Goal: Leave review/rating: Leave review/rating

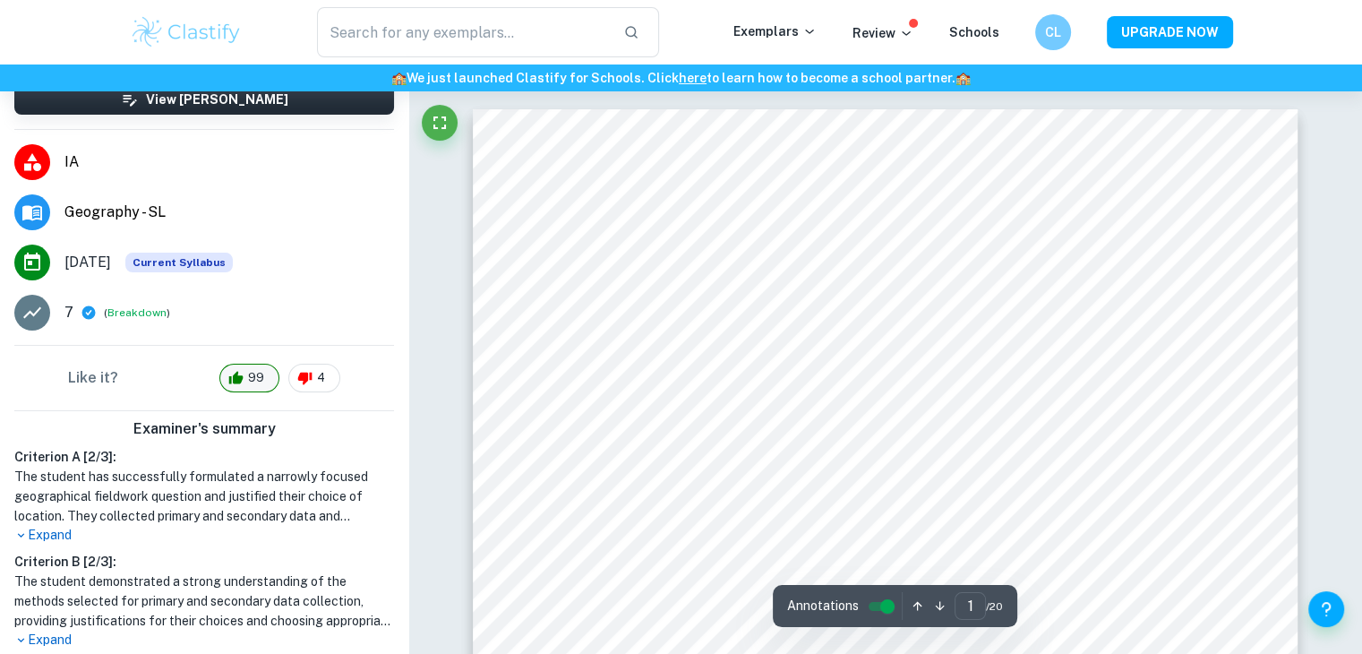
scroll to position [168, 0]
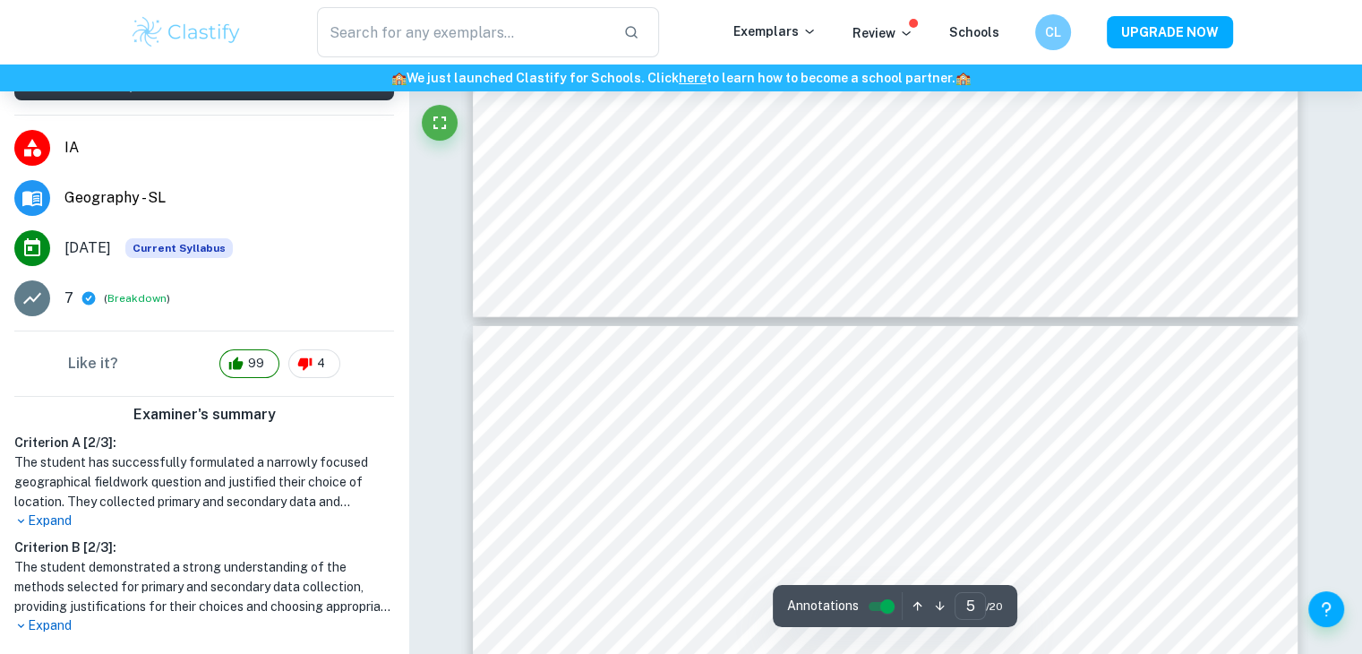
type input "6"
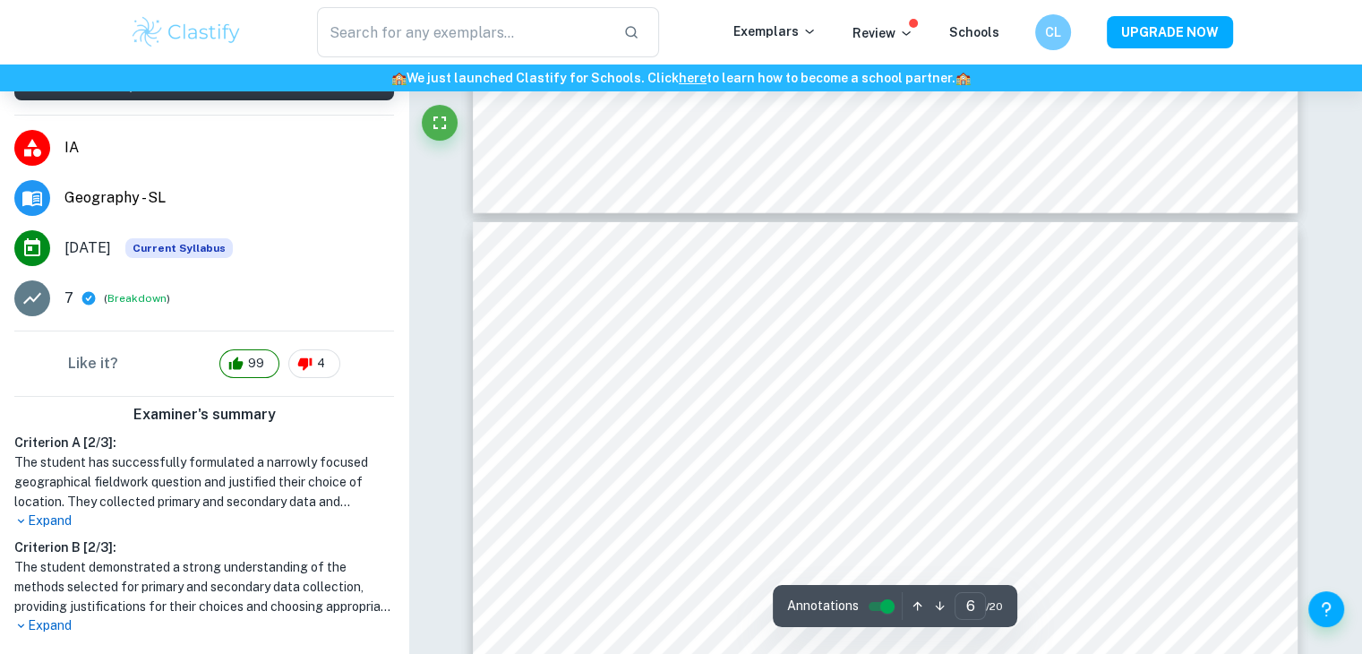
scroll to position [5816, 0]
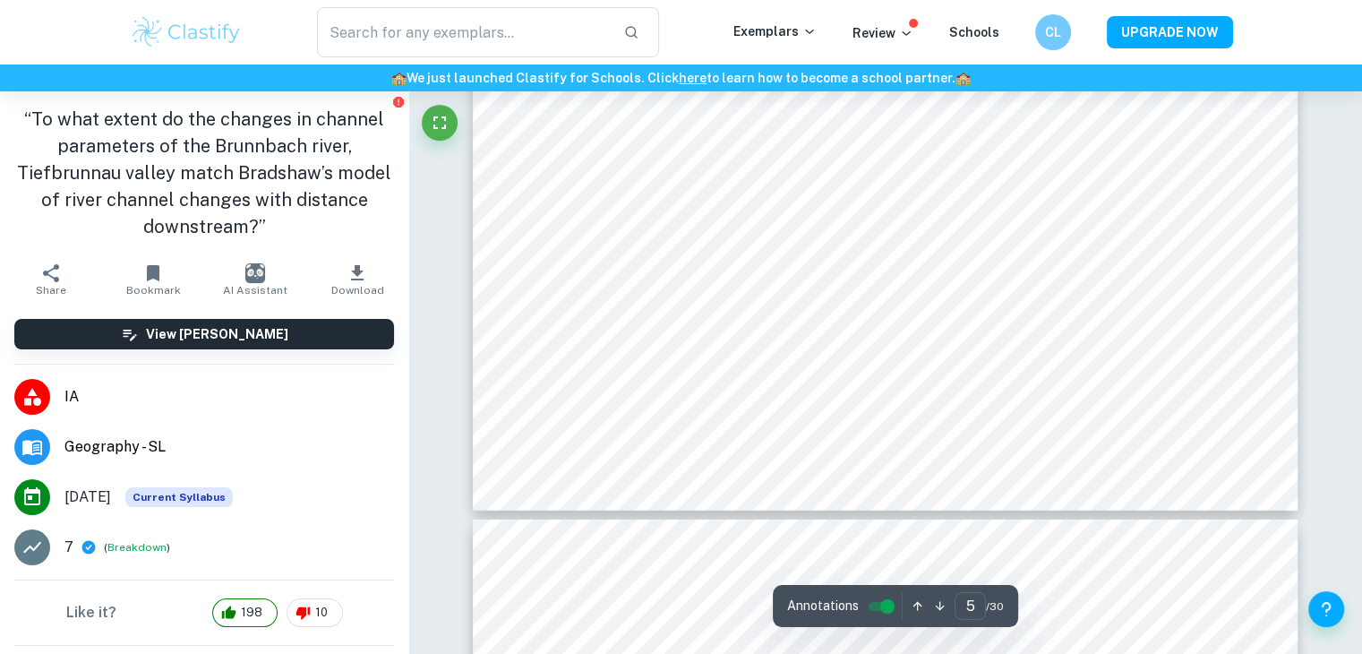
scroll to position [5041, 0]
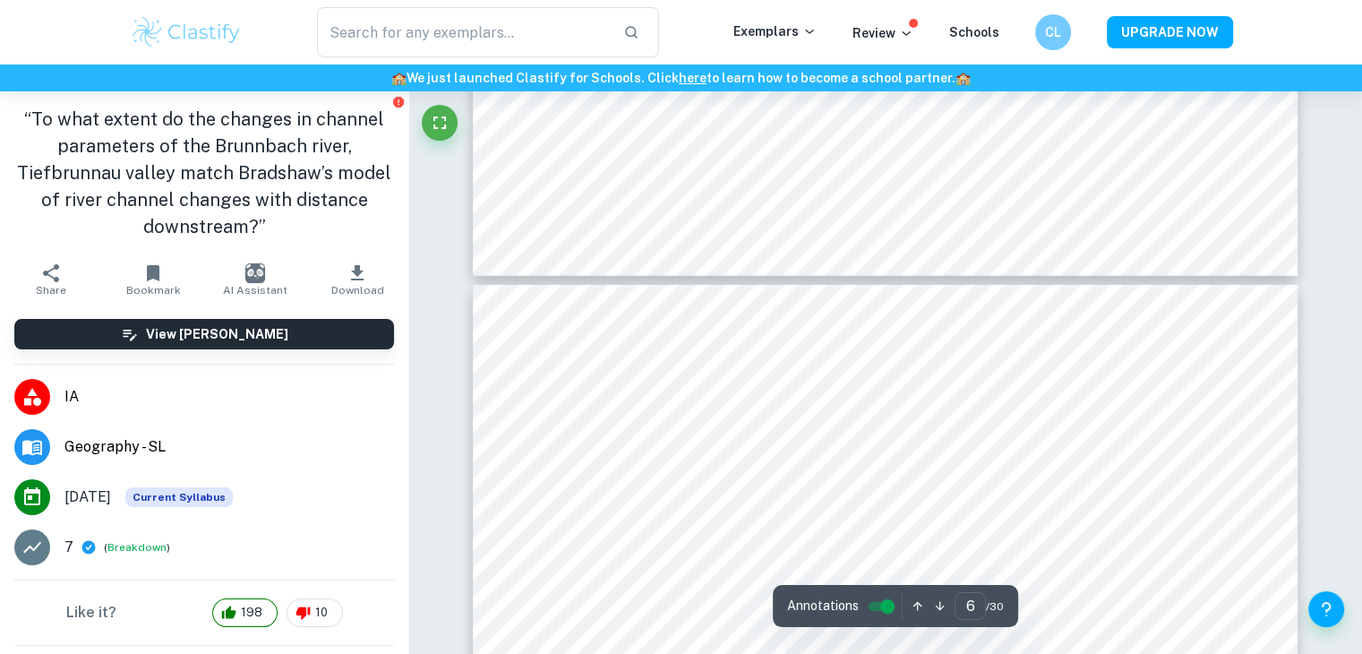
type input "5"
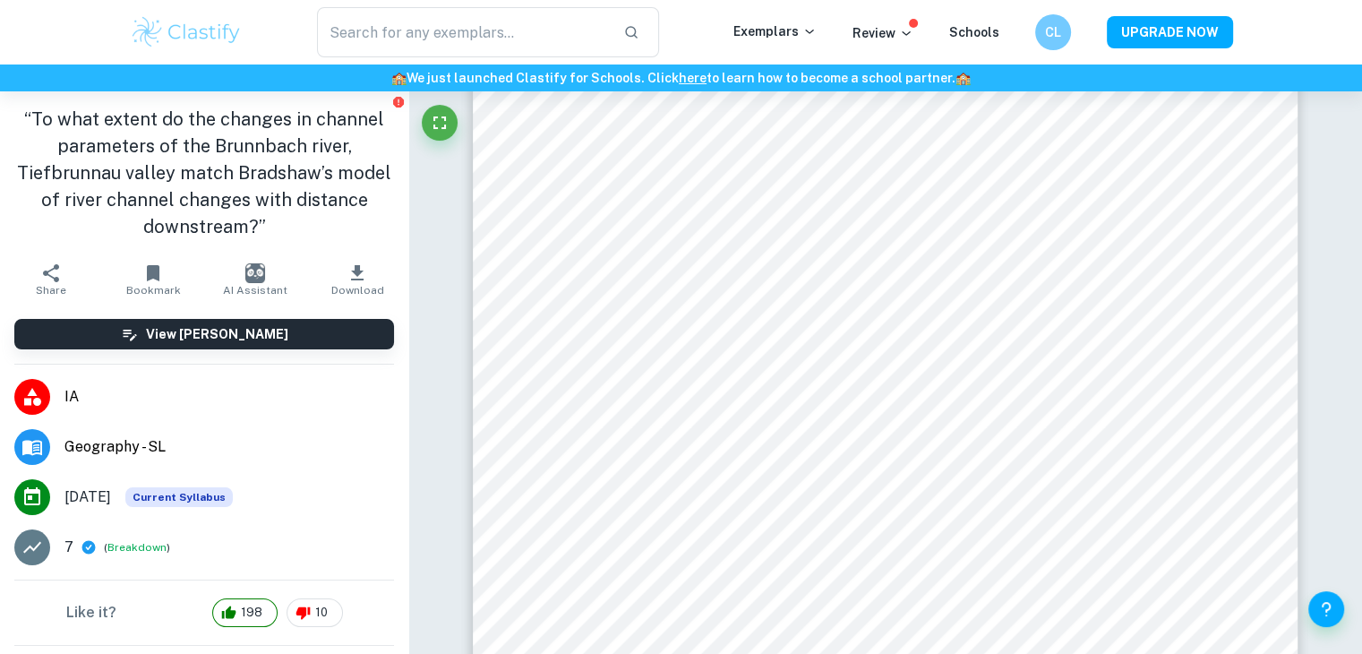
scroll to position [4921, 0]
